Goal: Task Accomplishment & Management: Use online tool/utility

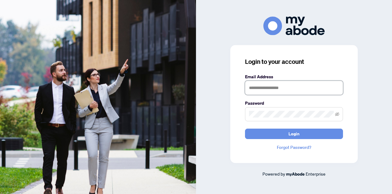
click at [264, 89] on input "text" at bounding box center [294, 88] width 98 height 14
type input "**********"
click at [268, 118] on span at bounding box center [294, 114] width 98 height 14
click at [245, 128] on button "Login" at bounding box center [294, 133] width 98 height 10
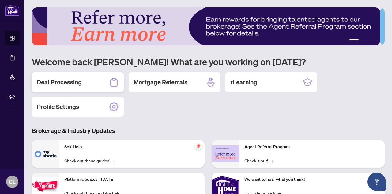
click at [75, 78] on h2 "Deal Processing" at bounding box center [59, 82] width 45 height 9
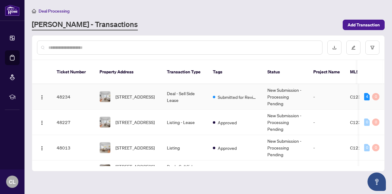
click at [167, 87] on td "Deal - Sell Side Lease" at bounding box center [185, 96] width 46 height 25
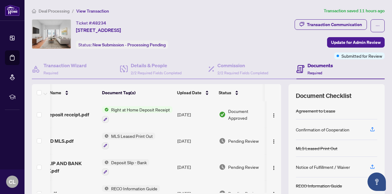
scroll to position [0, 18]
click at [152, 111] on span "Right at Home Deposit Receipt" at bounding box center [141, 109] width 64 height 7
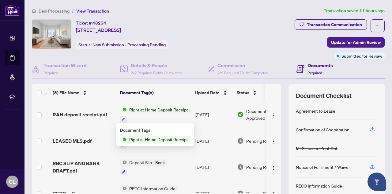
scroll to position [0, 0]
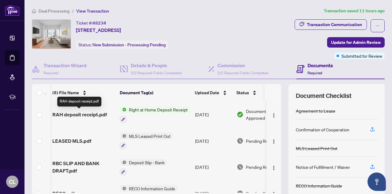
click at [86, 115] on span "RAH deposit receipt.pdf" at bounding box center [79, 114] width 55 height 7
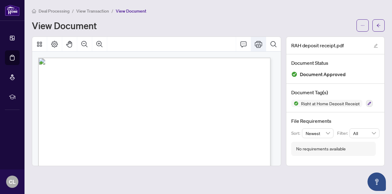
click at [262, 42] on icon "Print" at bounding box center [258, 44] width 7 height 7
